Goal: Task Accomplishment & Management: Manage account settings

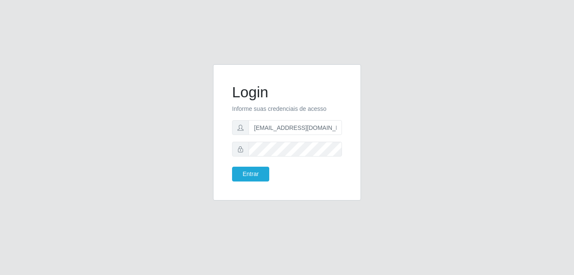
click at [269, 177] on div "Entrar" at bounding box center [256, 174] width 61 height 15
click at [265, 177] on button "Entrar" at bounding box center [250, 174] width 37 height 15
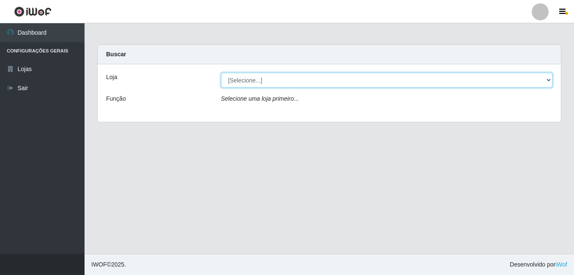
click at [327, 83] on select "[Selecione...] C-[GEOGRAPHIC_DATA]" at bounding box center [387, 80] width 332 height 15
select select "239"
click at [221, 73] on select "[Selecione...] C-[GEOGRAPHIC_DATA]" at bounding box center [387, 80] width 332 height 15
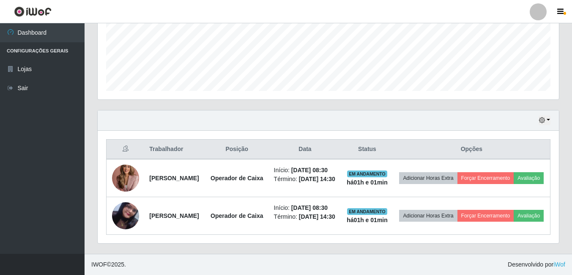
scroll to position [224, 0]
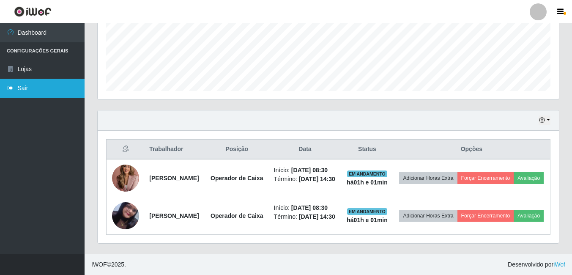
click at [13, 91] on link "Sair" at bounding box center [42, 88] width 85 height 19
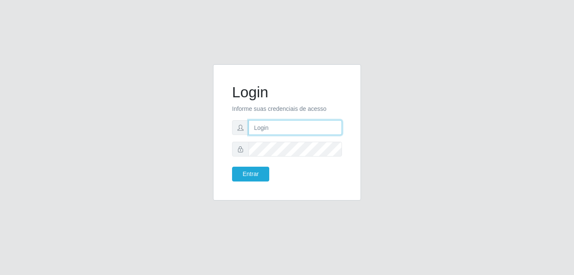
type input "[EMAIL_ADDRESS][DOMAIN_NAME]"
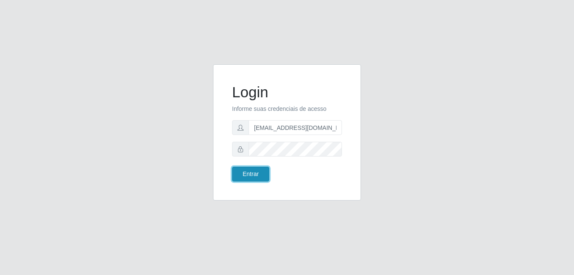
click at [263, 175] on button "Entrar" at bounding box center [250, 174] width 37 height 15
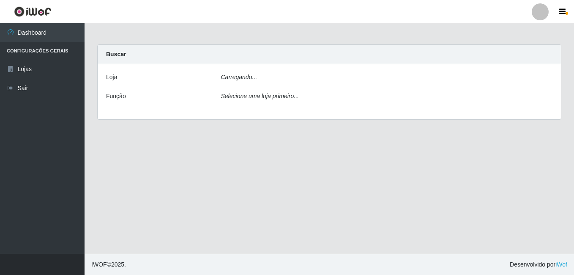
click at [263, 175] on main "Carregando... Buscar [PERSON_NAME]... Função Selecione uma loja primeiro..." at bounding box center [330, 138] width 490 height 230
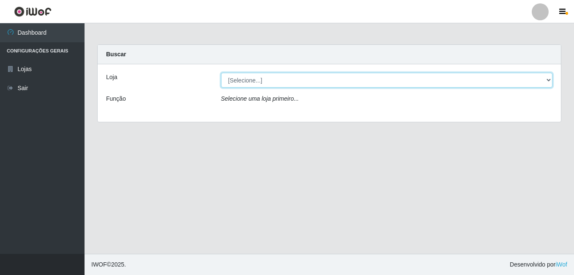
drag, startPoint x: 359, startPoint y: 79, endPoint x: 348, endPoint y: 87, distance: 13.5
click at [359, 79] on select "[Selecione...] C-[GEOGRAPHIC_DATA]" at bounding box center [387, 80] width 332 height 15
select select "239"
click at [221, 73] on select "[Selecione...] C-[GEOGRAPHIC_DATA]" at bounding box center [387, 80] width 332 height 15
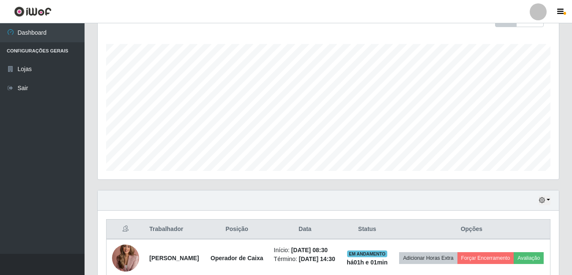
scroll to position [224, 0]
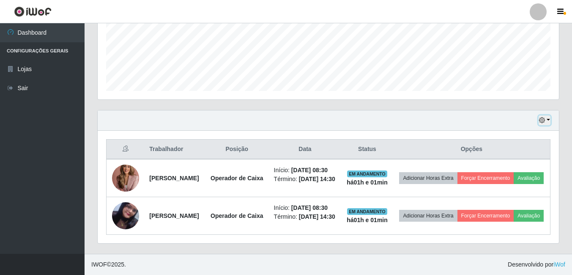
click at [542, 117] on icon "button" at bounding box center [542, 120] width 6 height 6
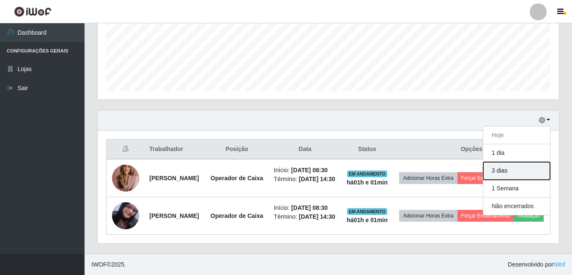
click at [527, 162] on button "3 dias" at bounding box center [516, 171] width 67 height 18
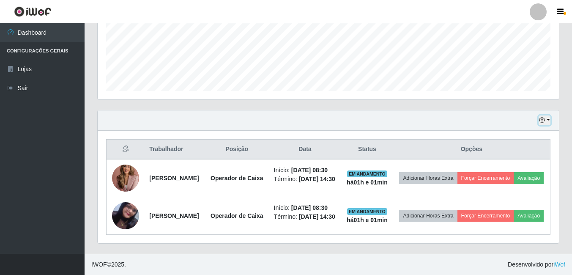
click at [541, 117] on icon "button" at bounding box center [542, 120] width 6 height 6
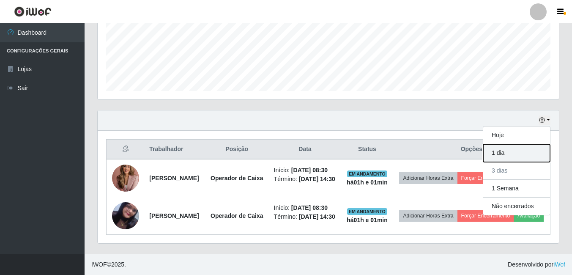
click at [523, 144] on button "1 dia" at bounding box center [516, 153] width 67 height 18
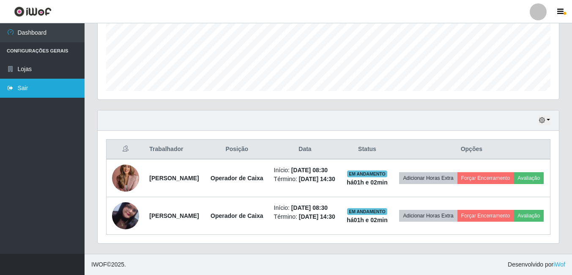
click at [41, 91] on link "Sair" at bounding box center [42, 88] width 85 height 19
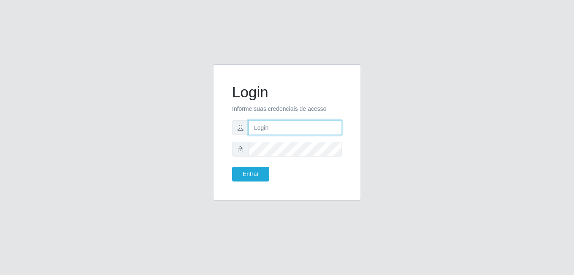
type input "[EMAIL_ADDRESS][DOMAIN_NAME]"
